Goal: Download file/media

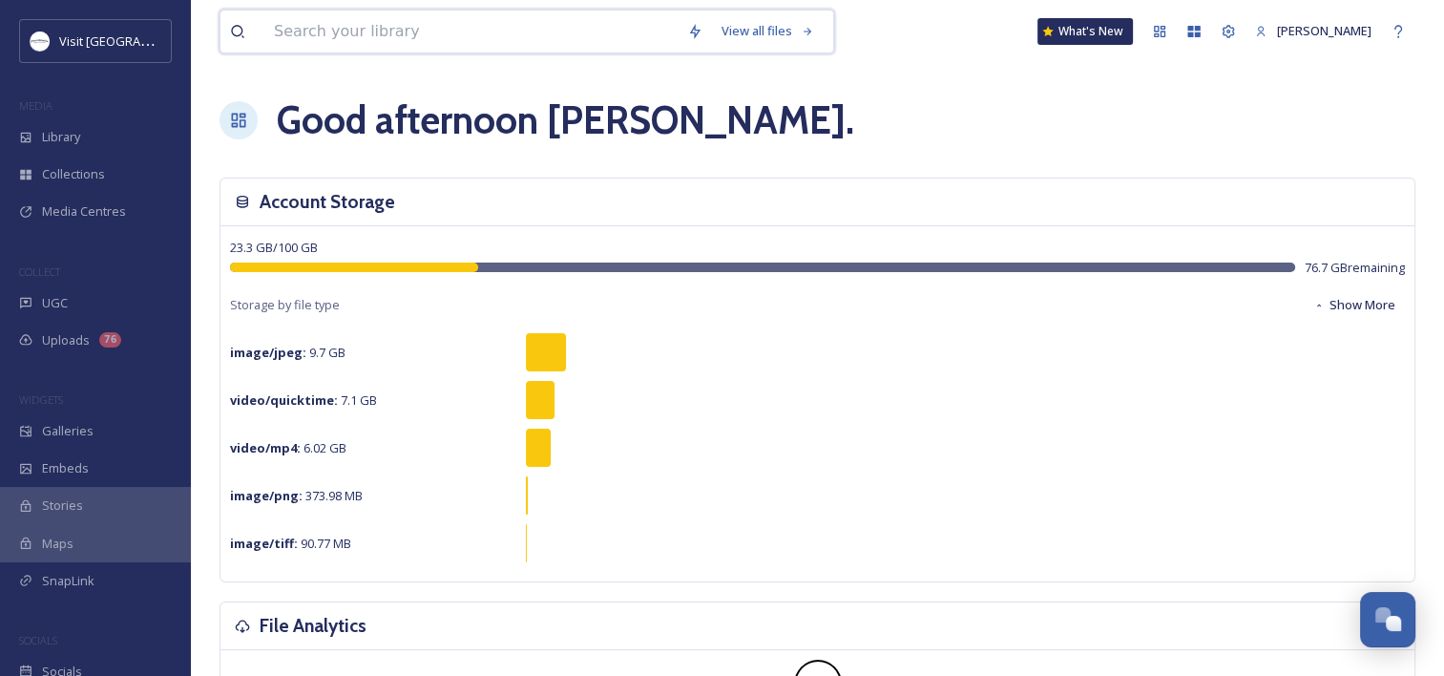
click at [382, 28] on input at bounding box center [470, 31] width 413 height 42
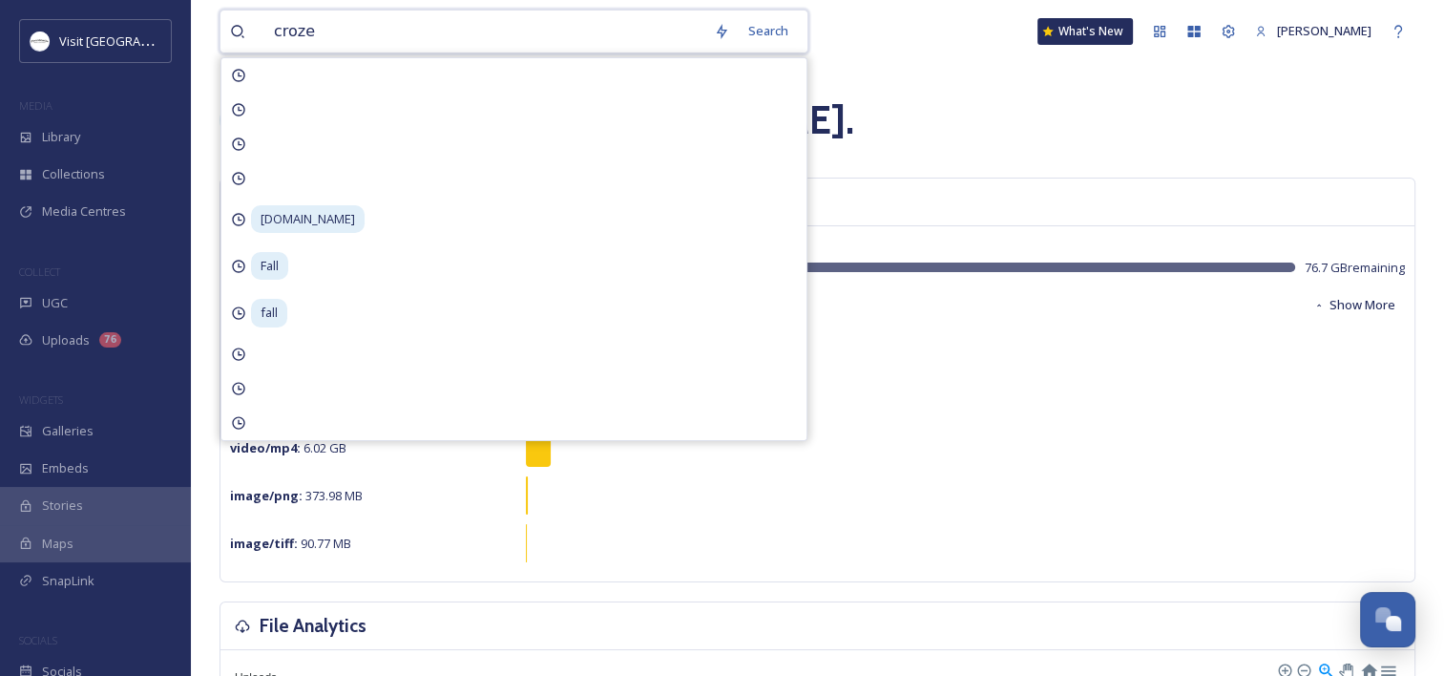
type input "crozet"
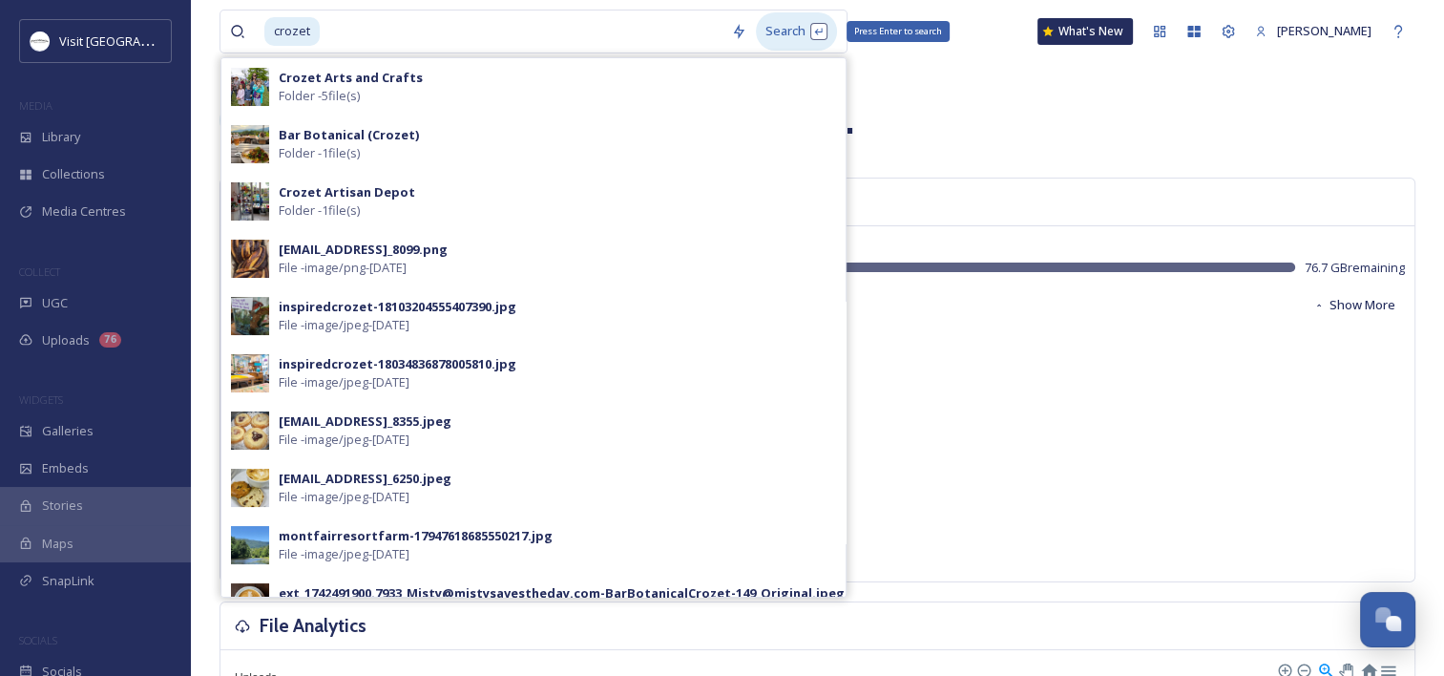
click at [796, 24] on div "Search Press Enter to search" at bounding box center [796, 30] width 81 height 37
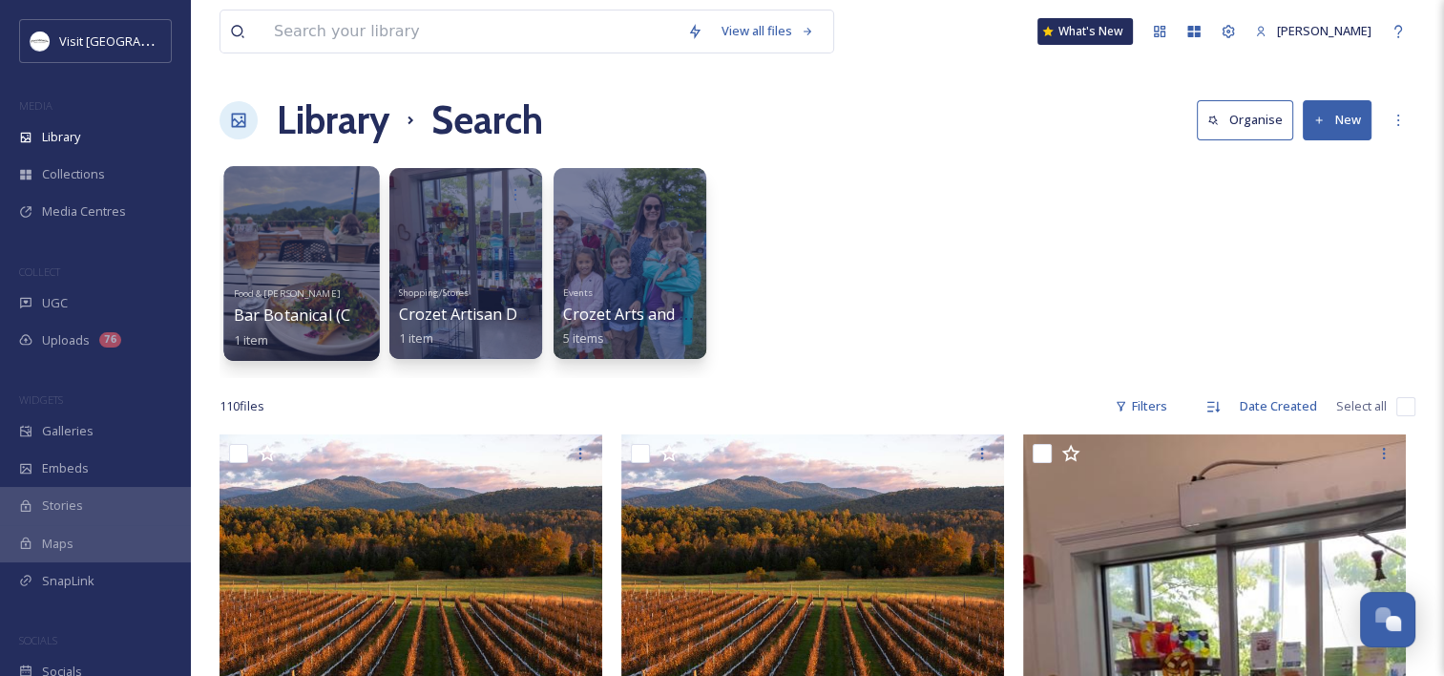
click at [314, 254] on div at bounding box center [301, 263] width 156 height 195
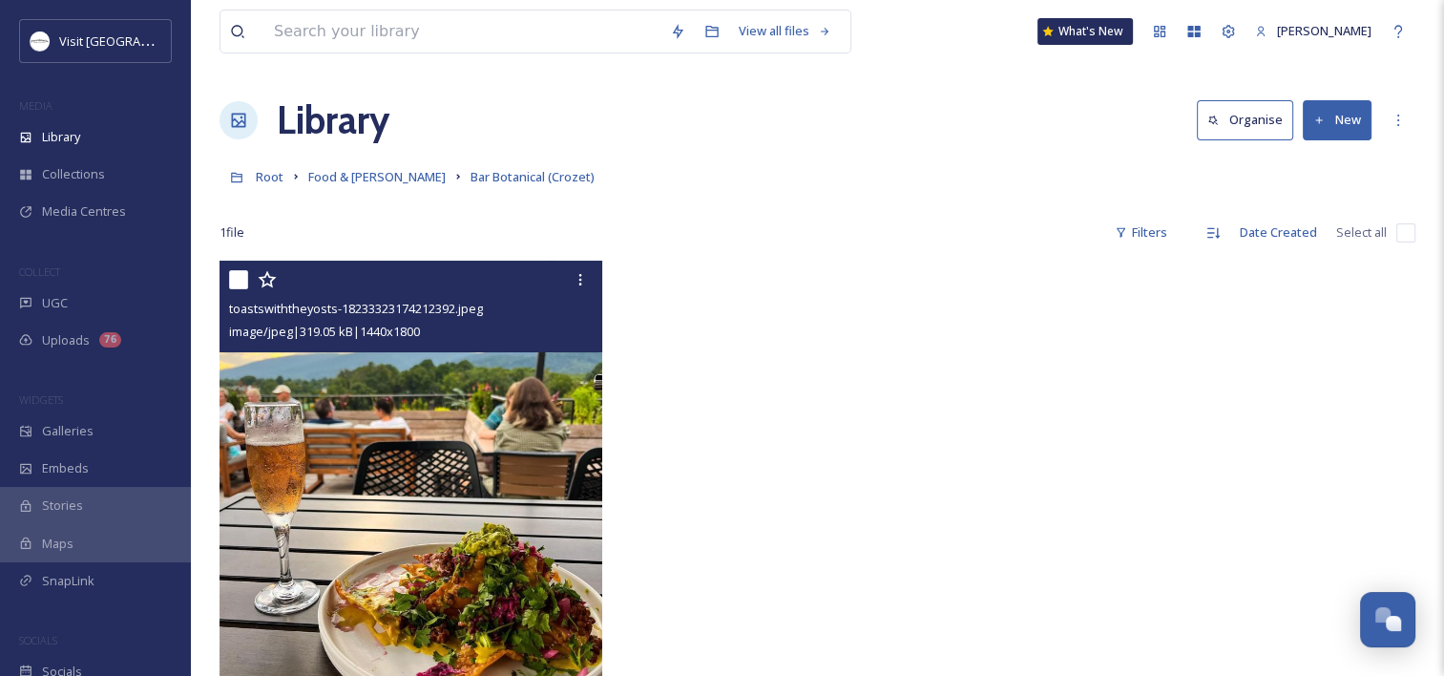
click at [415, 431] on img at bounding box center [410, 500] width 383 height 478
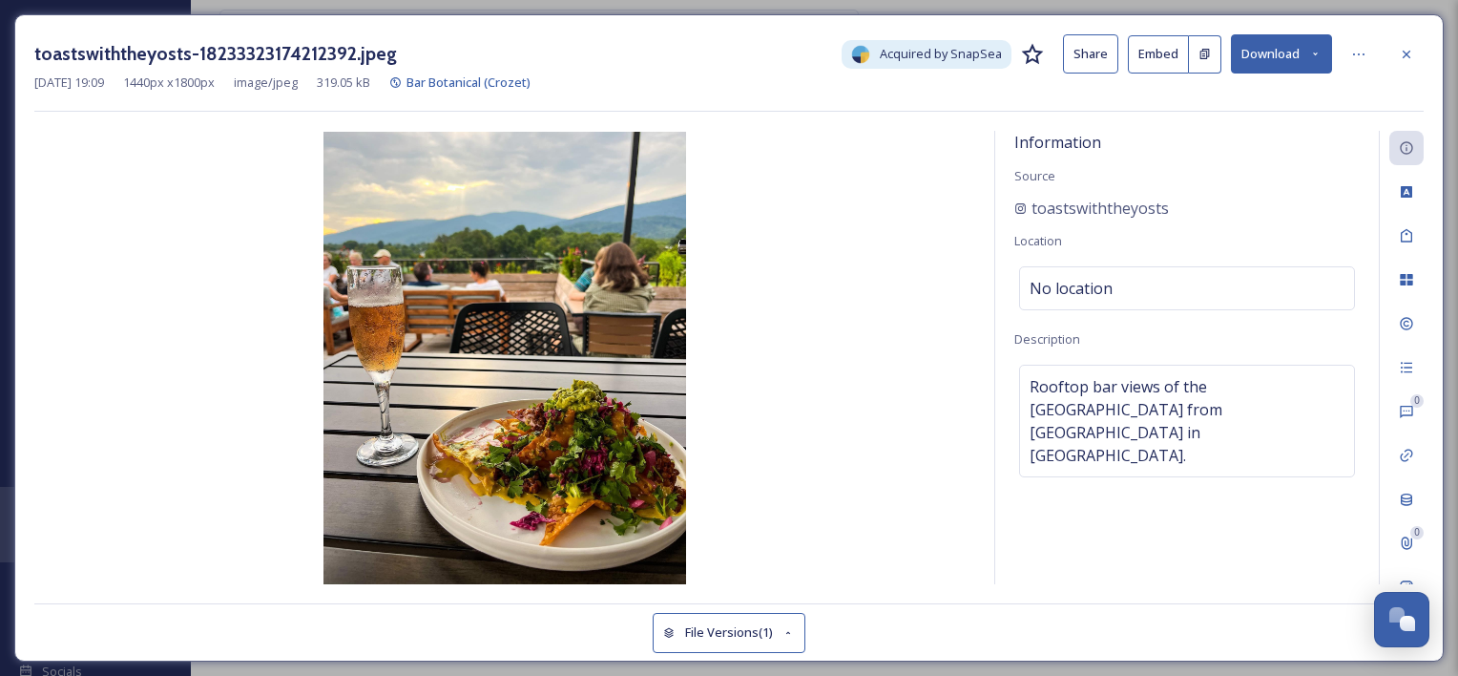
click at [1261, 59] on button "Download" at bounding box center [1281, 53] width 101 height 39
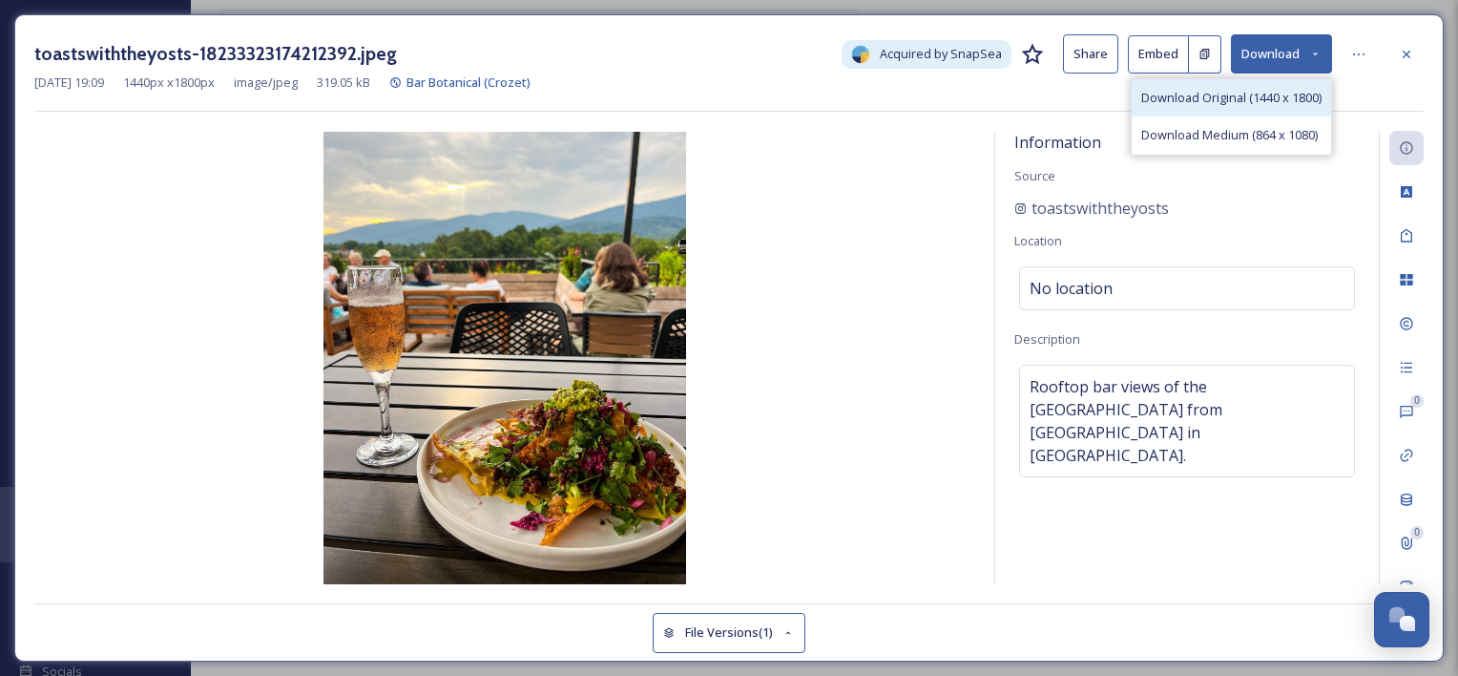
click at [1223, 104] on span "Download Original (1440 x 1800)" at bounding box center [1231, 98] width 180 height 18
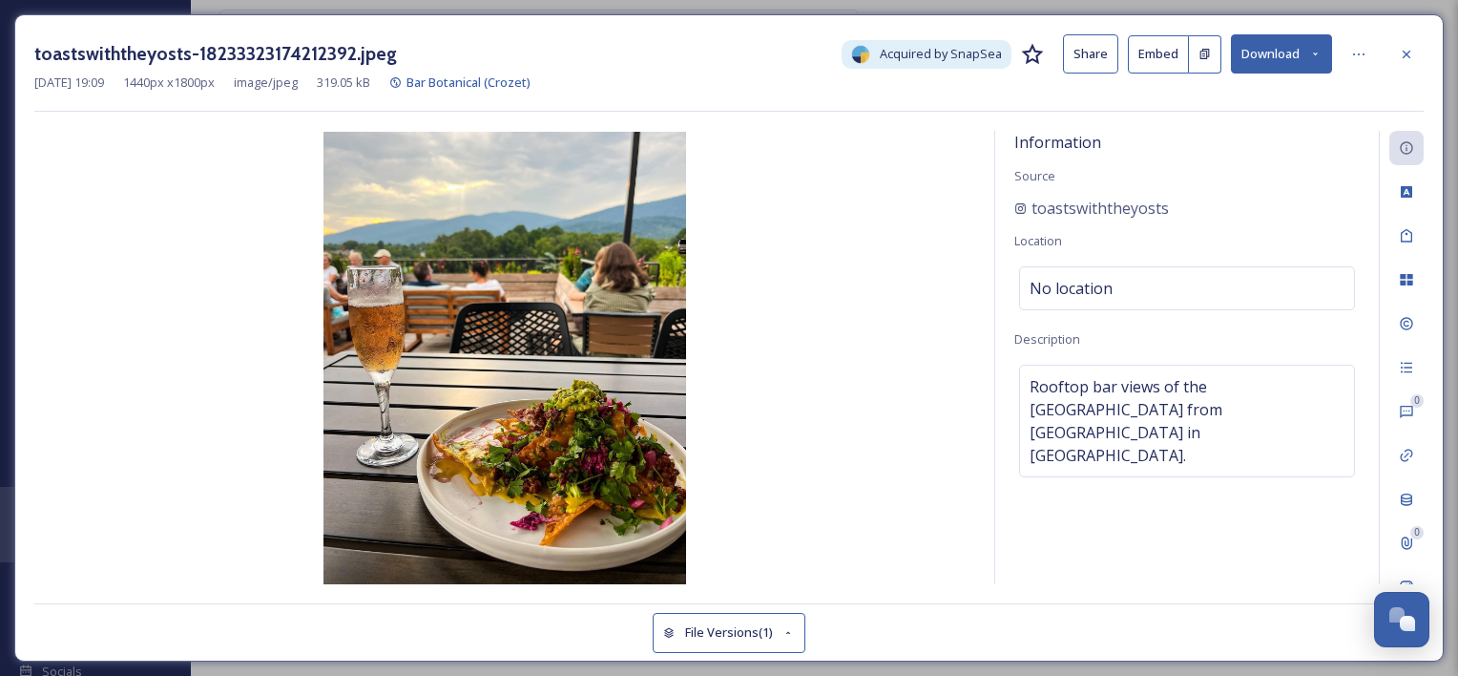
click at [807, 259] on img at bounding box center [504, 358] width 941 height 452
drag, startPoint x: 1144, startPoint y: 200, endPoint x: 1019, endPoint y: 210, distance: 125.4
click at [1019, 210] on div "toastswiththeyosts" at bounding box center [1186, 208] width 345 height 23
copy span "toastswiththeyosts"
click at [1416, 52] on div at bounding box center [1406, 54] width 34 height 34
